Goal: Transaction & Acquisition: Purchase product/service

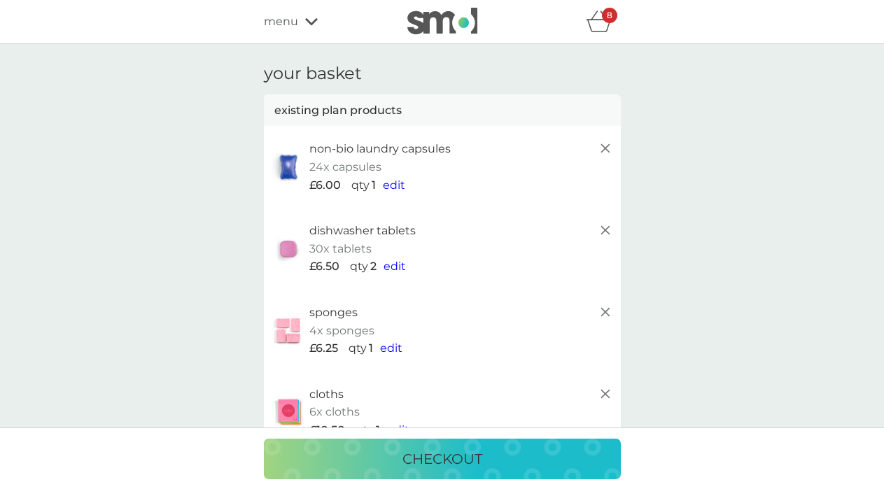
click at [606, 316] on icon at bounding box center [605, 312] width 17 height 17
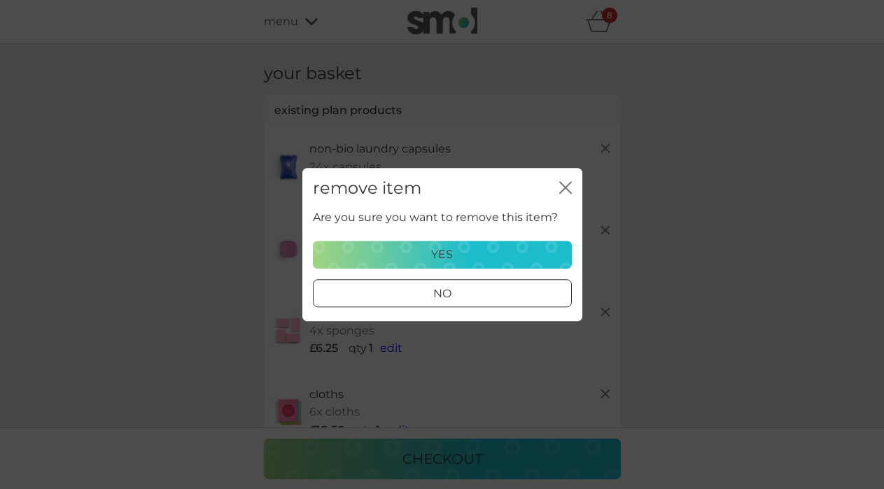
click at [402, 250] on div "yes" at bounding box center [442, 255] width 241 height 18
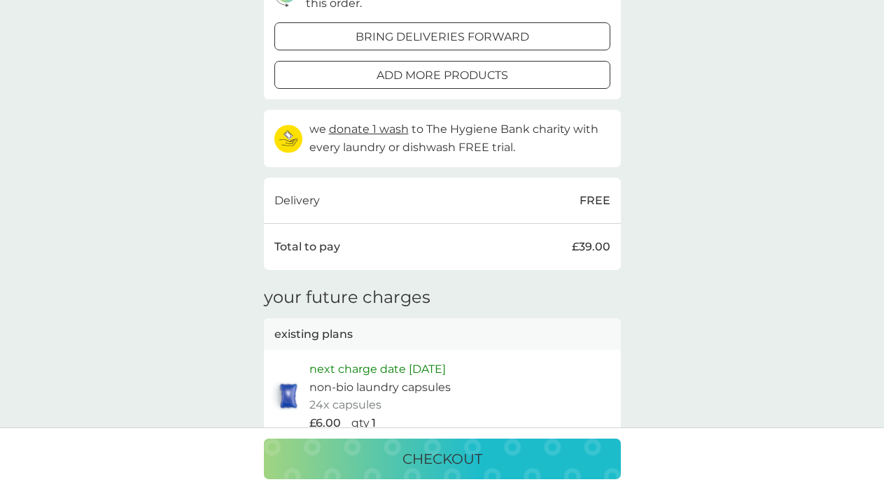
scroll to position [770, 0]
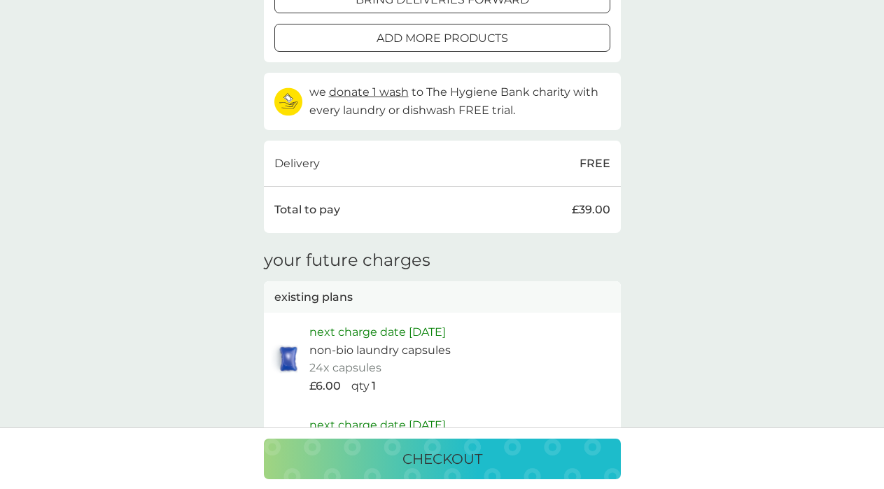
click at [441, 456] on p "checkout" at bounding box center [442, 459] width 80 height 22
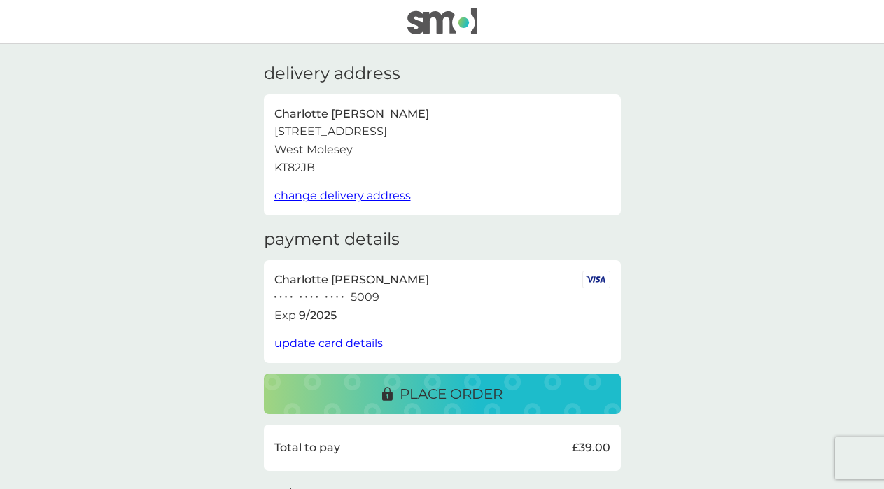
click at [519, 389] on div "place order" at bounding box center [442, 394] width 329 height 22
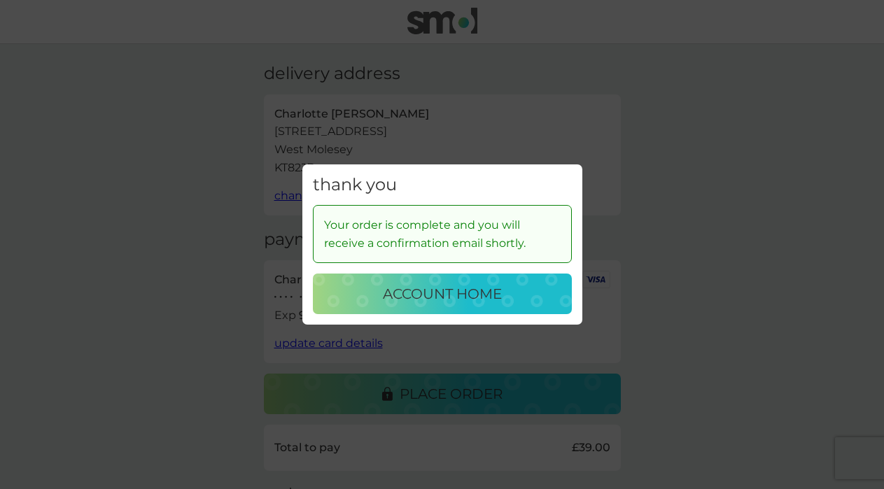
click at [431, 295] on p "account home" at bounding box center [442, 294] width 119 height 22
